Goal: Task Accomplishment & Management: Manage account settings

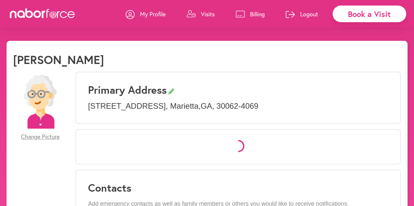
select select "*"
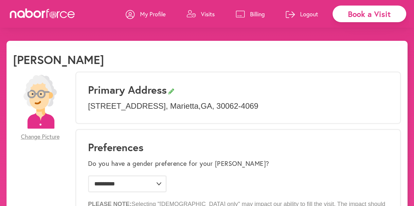
click at [266, 11] on div "My Profile Visits Billing Logout" at bounding box center [225, 14] width 199 height 28
click at [264, 12] on p "Billing" at bounding box center [257, 14] width 15 height 8
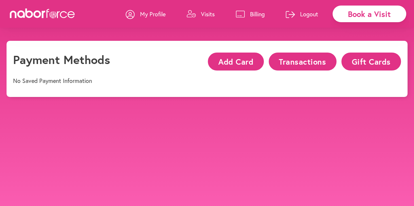
click at [312, 60] on button "Transactions" at bounding box center [302, 62] width 68 height 18
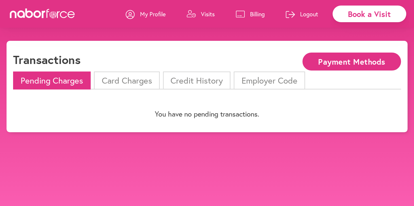
click at [192, 77] on li "Credit History" at bounding box center [196, 81] width 67 height 18
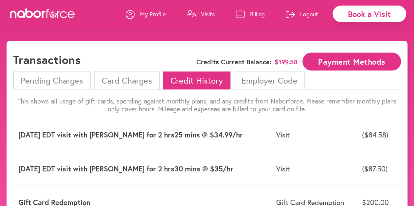
click at [324, 123] on td "Visit" at bounding box center [314, 135] width 86 height 34
